Goal: Task Accomplishment & Management: Manage account settings

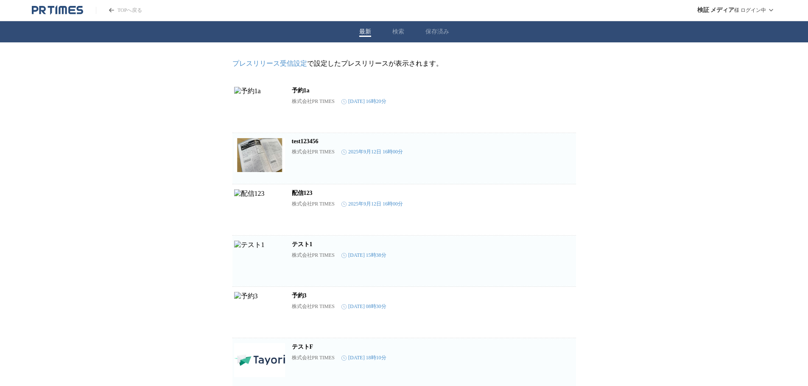
click at [132, 9] on link "TOPへ戻る" at bounding box center [119, 10] width 46 height 7
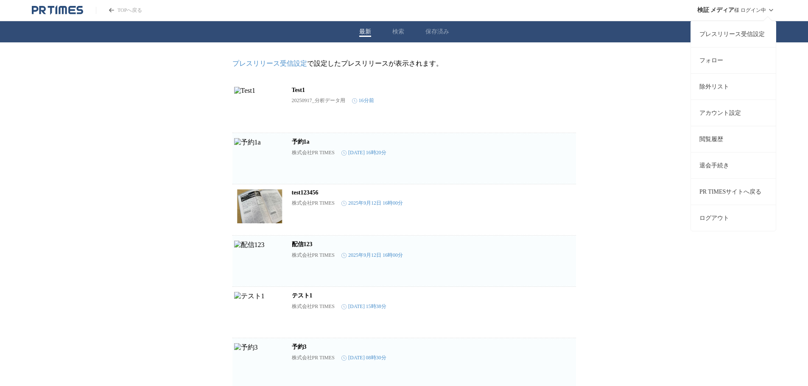
click at [770, 11] on icon at bounding box center [771, 10] width 10 height 10
click at [711, 215] on button "ログアウト" at bounding box center [733, 218] width 85 height 26
